Goal: Find specific page/section: Find specific page/section

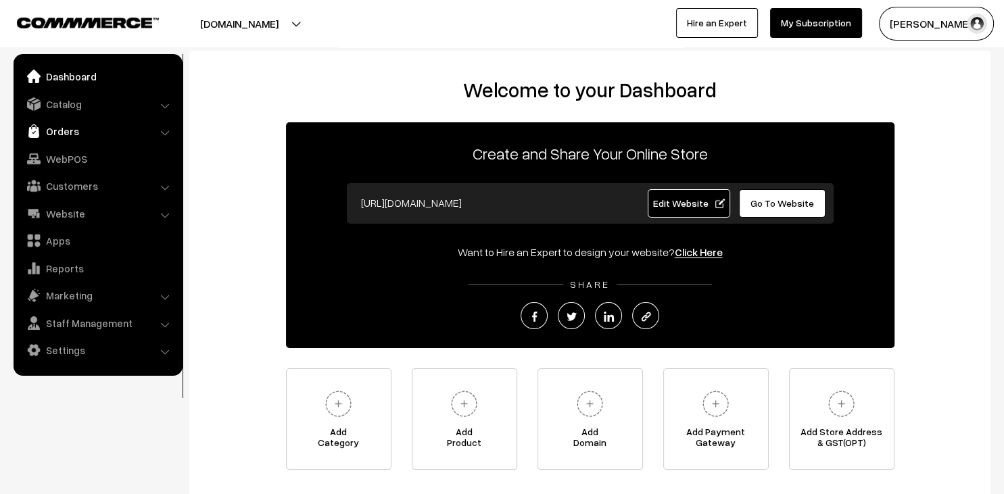
click at [62, 136] on link "Orders" at bounding box center [97, 131] width 161 height 24
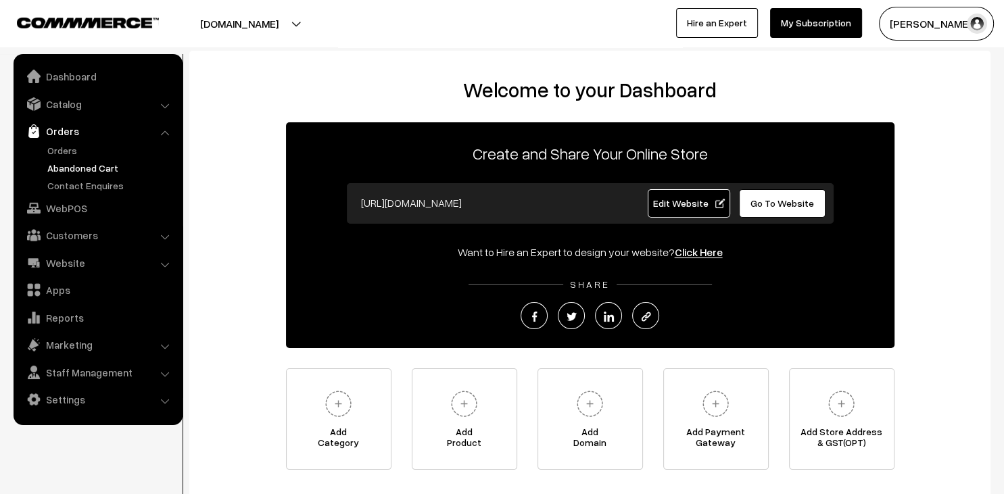
click at [69, 172] on link "Abandoned Cart" at bounding box center [111, 168] width 134 height 14
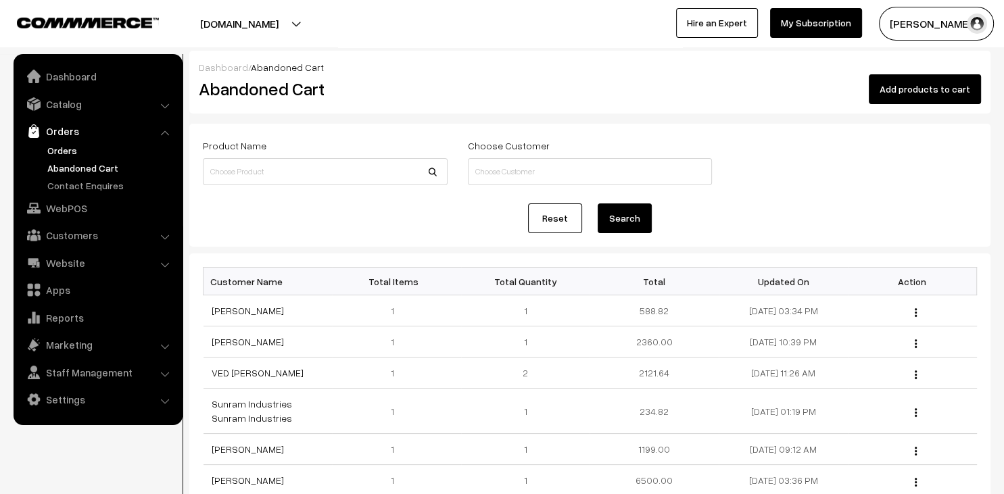
click at [66, 147] on link "Orders" at bounding box center [111, 150] width 134 height 14
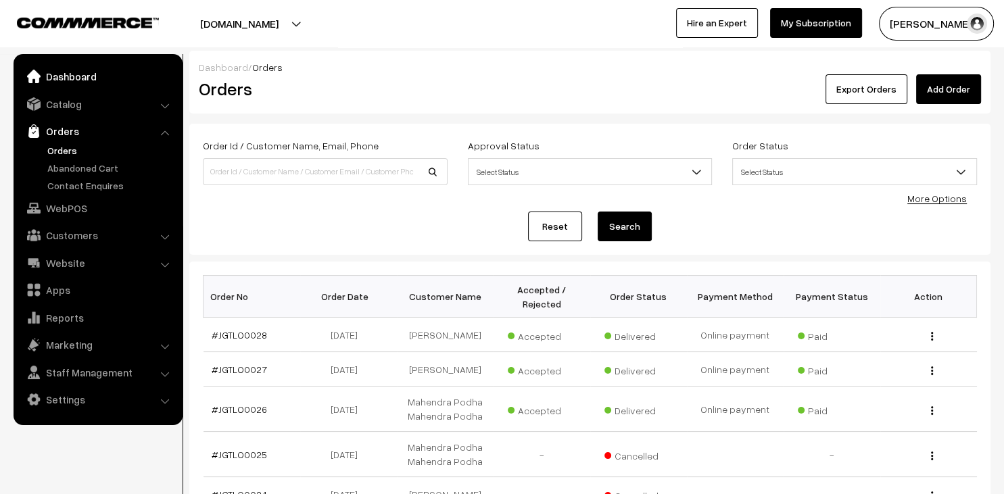
click at [76, 84] on link "Dashboard" at bounding box center [97, 76] width 161 height 24
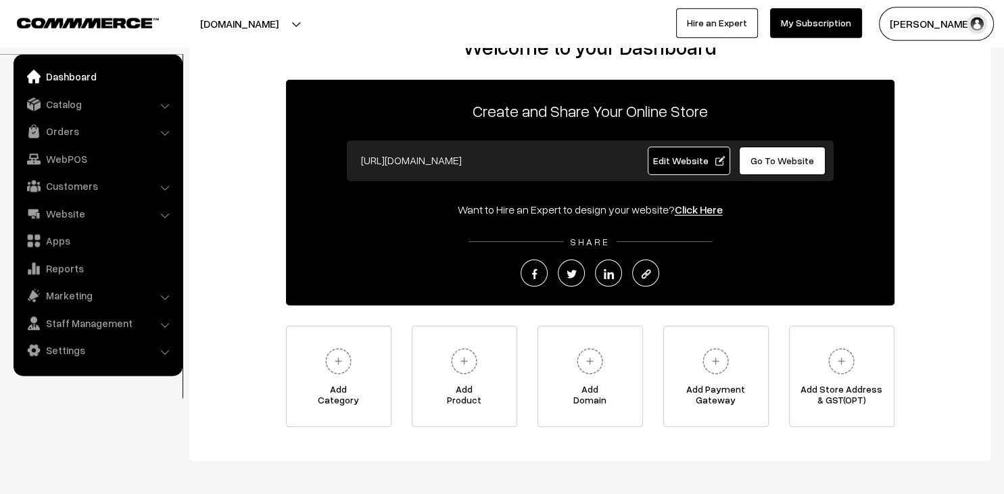
scroll to position [97, 0]
